Goal: Complete application form

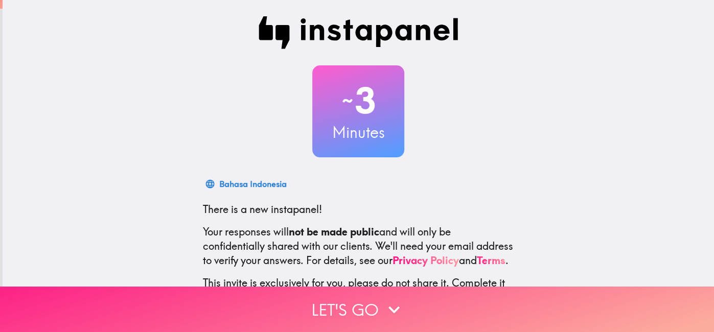
click at [454, 310] on button "Let's go" at bounding box center [357, 309] width 714 height 45
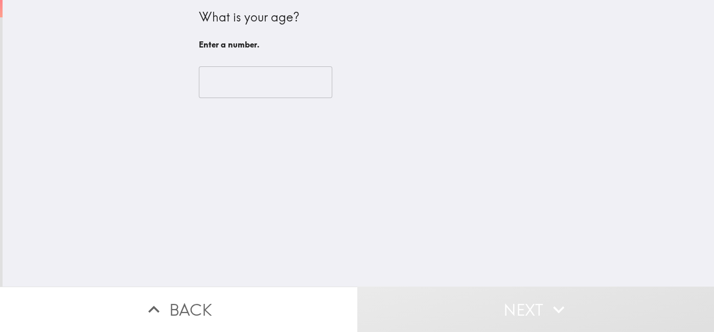
click at [290, 81] on input "number" at bounding box center [265, 82] width 133 height 32
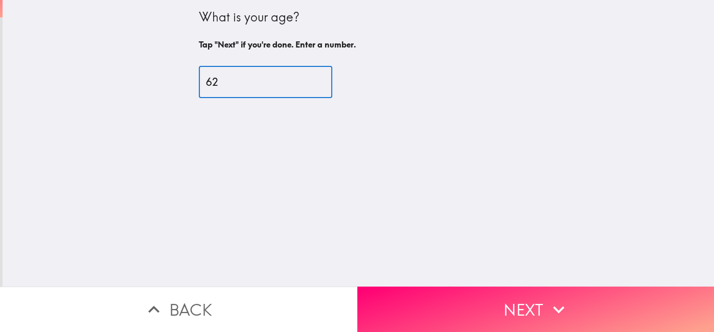
type input "62"
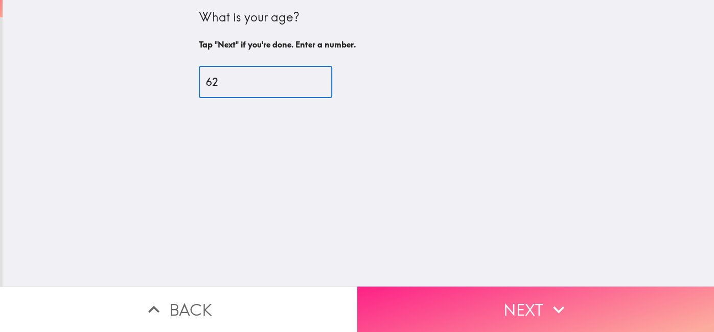
click at [416, 305] on button "Next" at bounding box center [535, 309] width 357 height 45
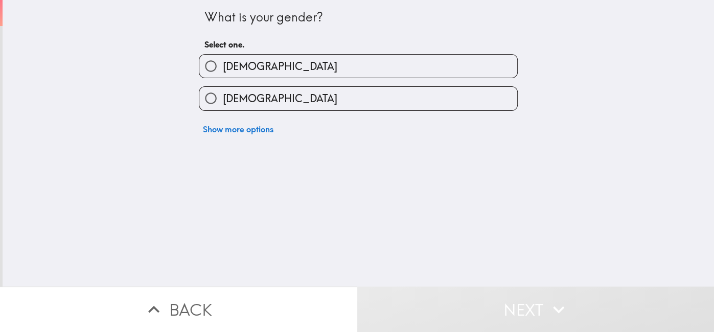
click at [266, 108] on label "[DEMOGRAPHIC_DATA]" at bounding box center [358, 98] width 318 height 23
click at [222, 108] on input "[DEMOGRAPHIC_DATA]" at bounding box center [210, 98] width 23 height 23
radio input "true"
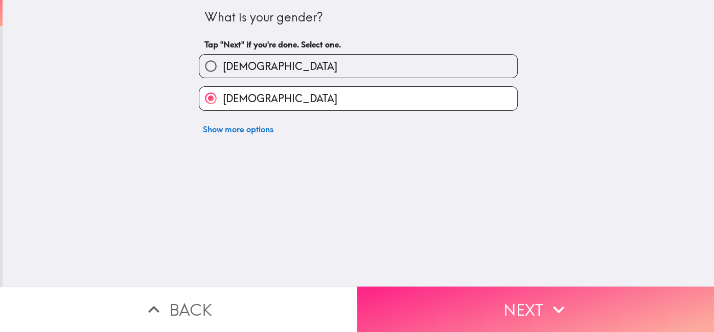
click at [431, 312] on button "Next" at bounding box center [535, 309] width 357 height 45
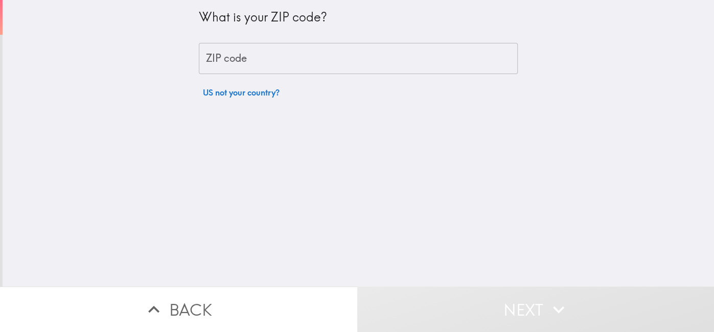
click at [288, 64] on input "ZIP code" at bounding box center [358, 59] width 319 height 32
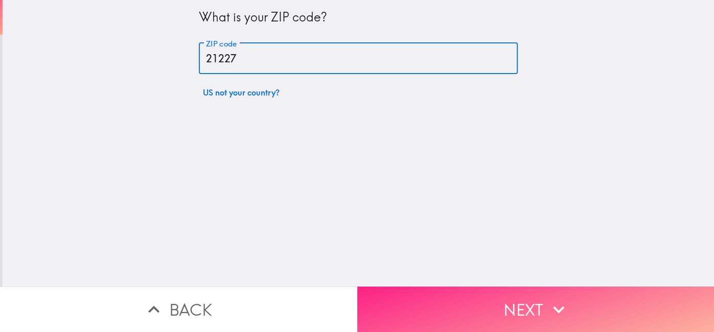
type input "21227"
click at [429, 315] on button "Next" at bounding box center [535, 309] width 357 height 45
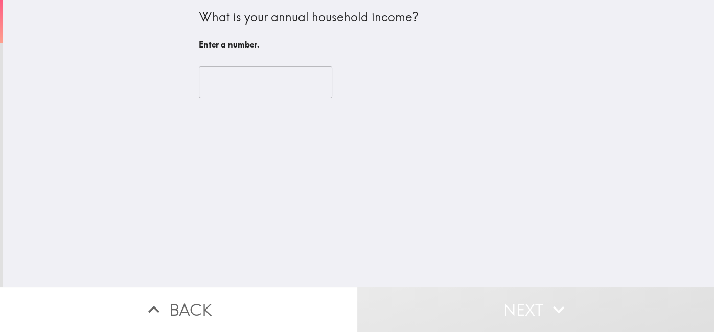
click at [291, 85] on input "number" at bounding box center [265, 82] width 133 height 32
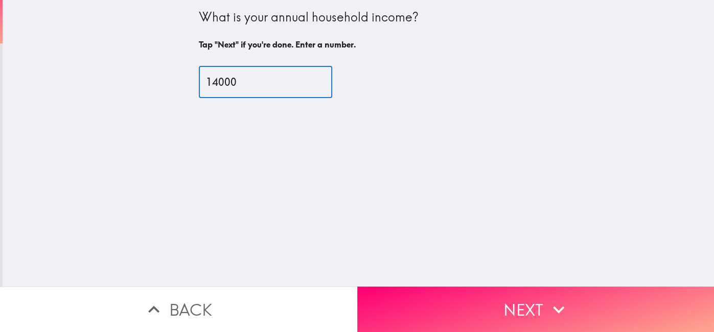
type input "14000"
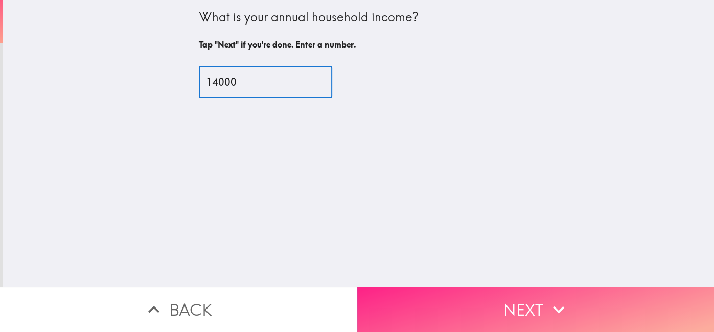
click at [386, 314] on button "Next" at bounding box center [535, 309] width 357 height 45
